Goal: Information Seeking & Learning: Learn about a topic

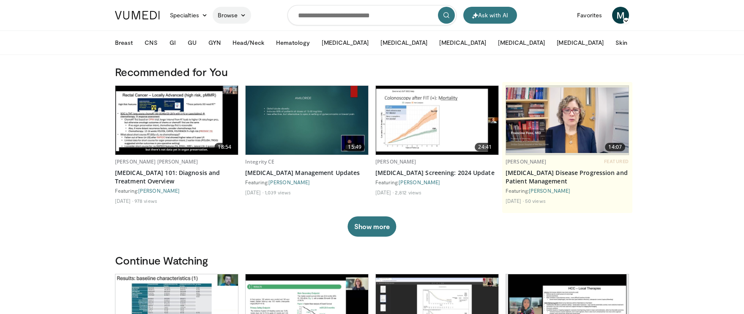
click at [232, 11] on link "Browse" at bounding box center [232, 15] width 39 height 17
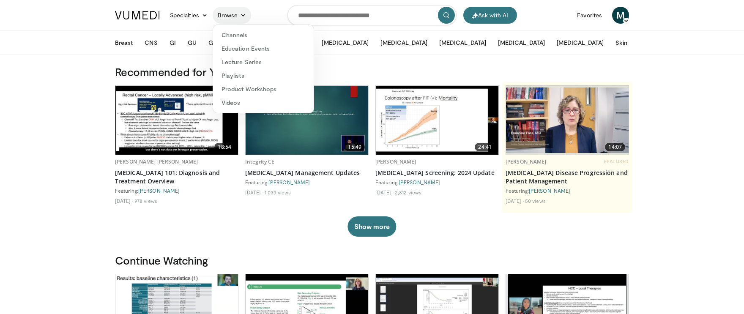
click at [232, 13] on link "Browse" at bounding box center [232, 15] width 39 height 17
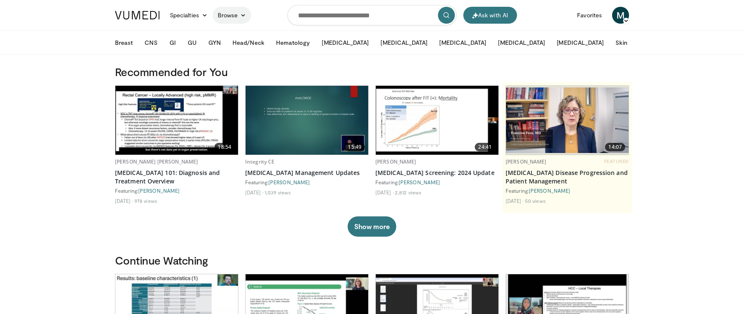
click at [232, 13] on link "Browse" at bounding box center [232, 15] width 39 height 17
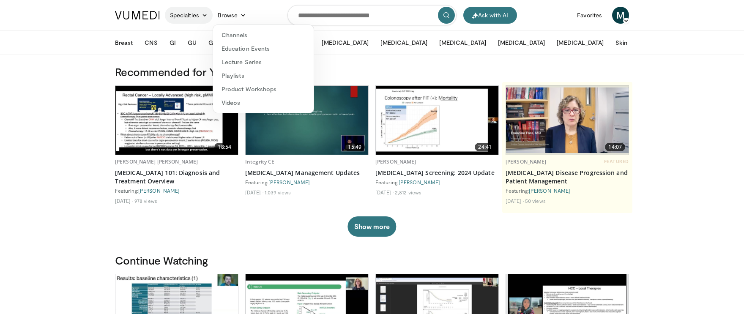
click at [186, 16] on link "Specialties" at bounding box center [189, 15] width 48 height 17
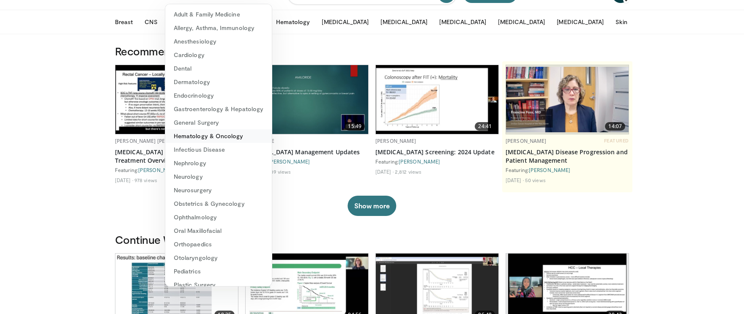
click at [202, 135] on link "Hematology & Oncology" at bounding box center [218, 136] width 107 height 14
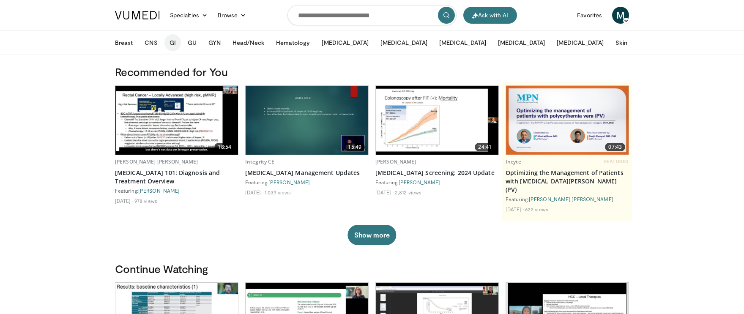
click at [170, 46] on button "GI" at bounding box center [172, 42] width 16 height 17
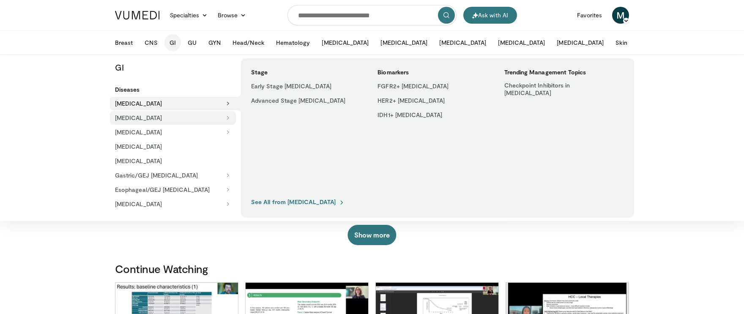
click at [231, 118] on button "[MEDICAL_DATA]" at bounding box center [173, 118] width 126 height 14
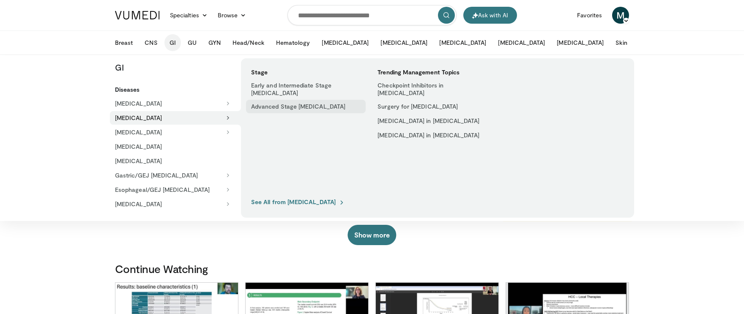
click at [284, 111] on link "Advanced Stage [MEDICAL_DATA]" at bounding box center [306, 107] width 120 height 14
